Goal: Find specific page/section: Find specific page/section

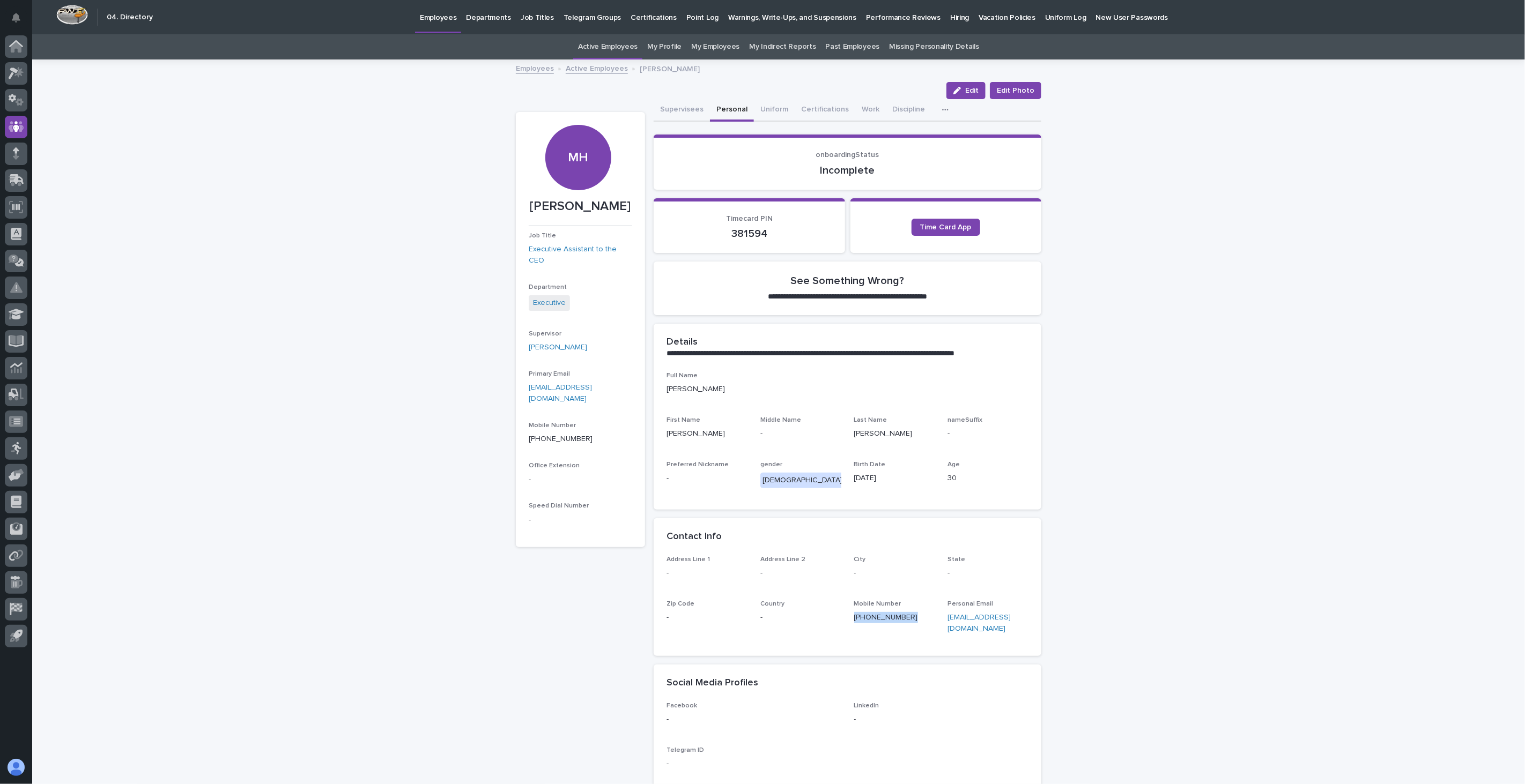
click at [579, 70] on link "Active Employees" at bounding box center [597, 67] width 62 height 12
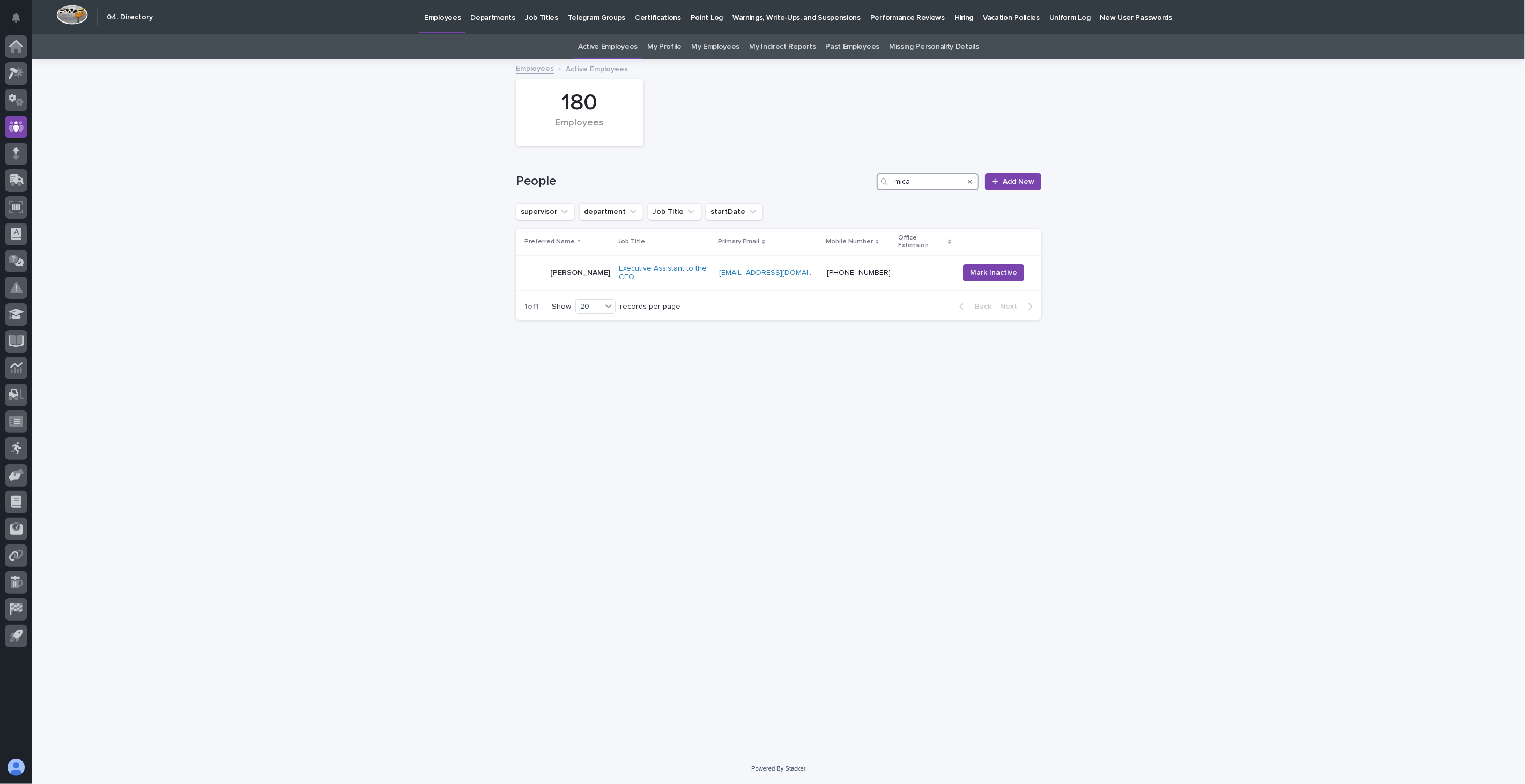
drag, startPoint x: 913, startPoint y: 183, endPoint x: 835, endPoint y: 176, distance: 78.3
click at [835, 176] on div "People mica Add New" at bounding box center [778, 182] width 526 height 17
type input "paree"
click at [591, 265] on div "[PERSON_NAME]" at bounding box center [572, 263] width 96 height 21
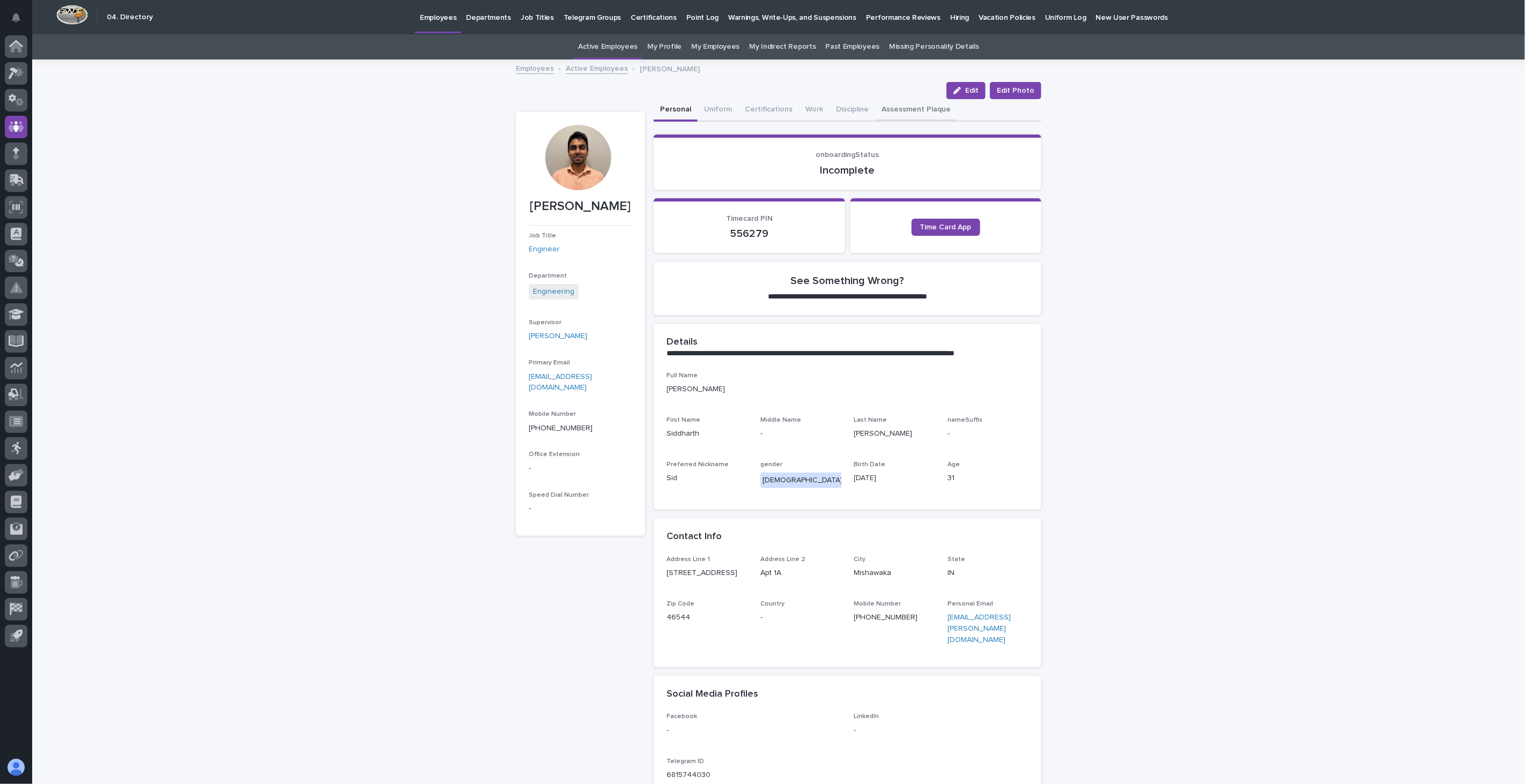
click at [902, 107] on button "Assessment Plaque" at bounding box center [916, 111] width 82 height 22
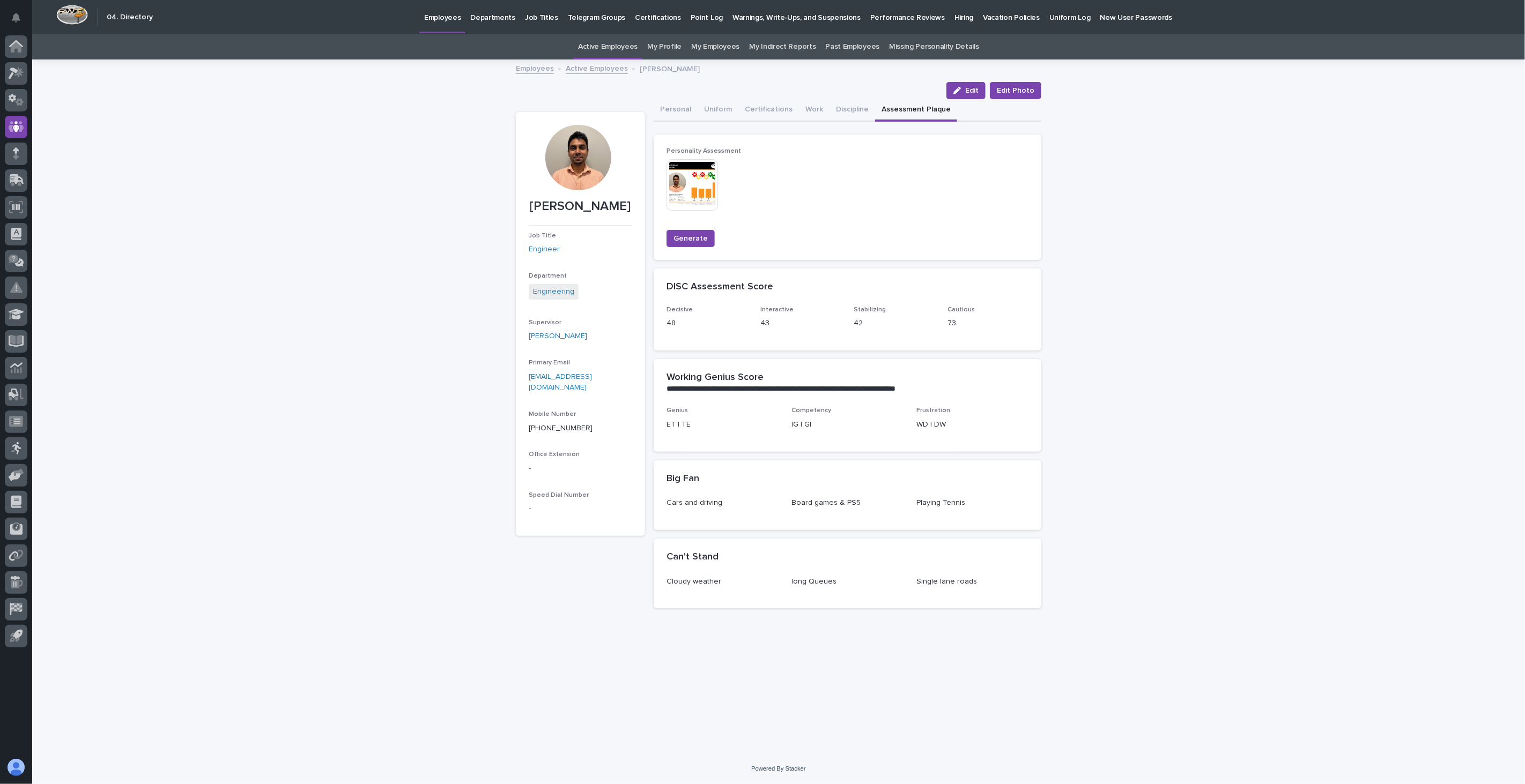
click at [696, 179] on img at bounding box center [692, 185] width 52 height 51
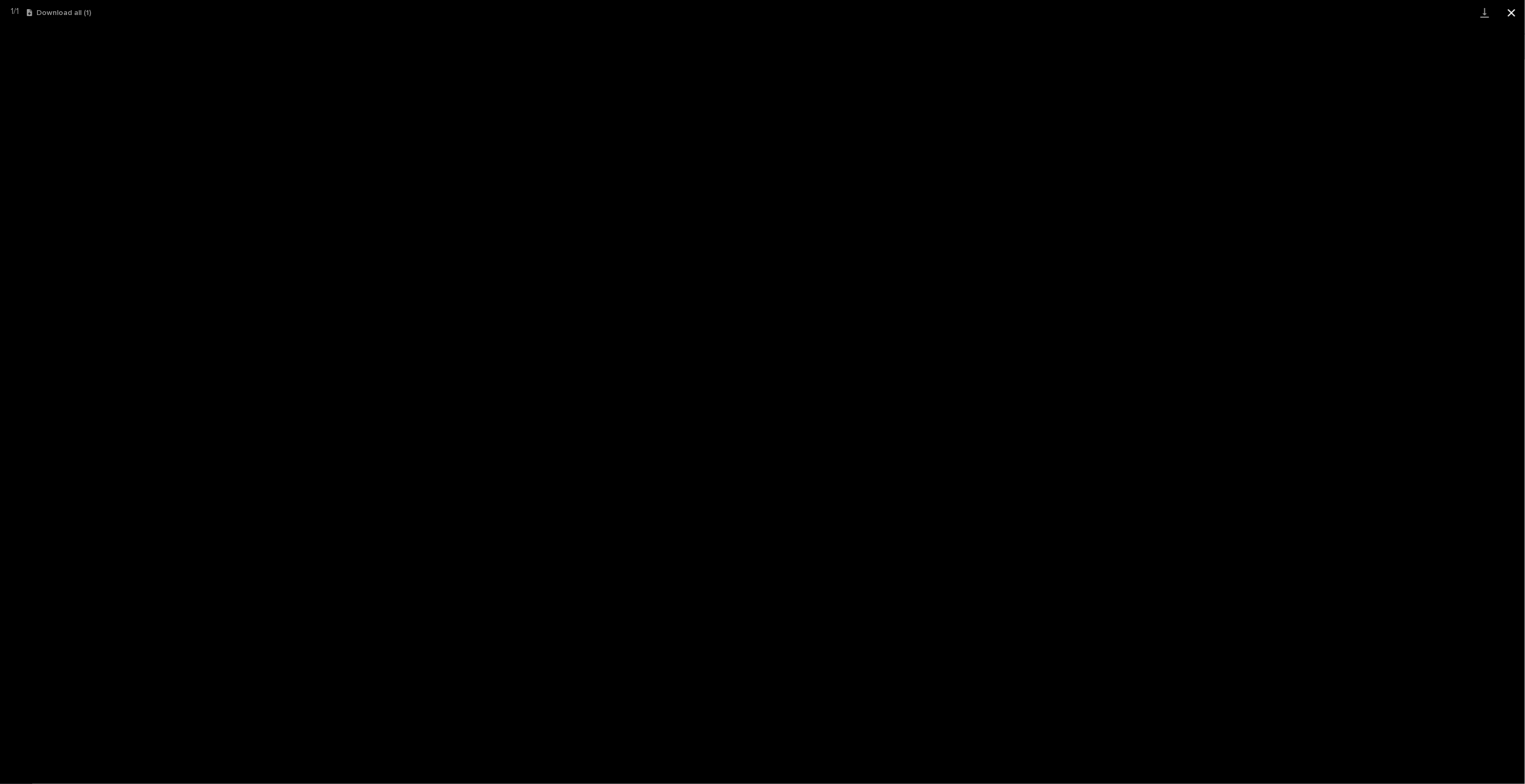
click at [1518, 12] on button "Close gallery" at bounding box center [1511, 12] width 27 height 25
